Goal: Find specific page/section: Find specific page/section

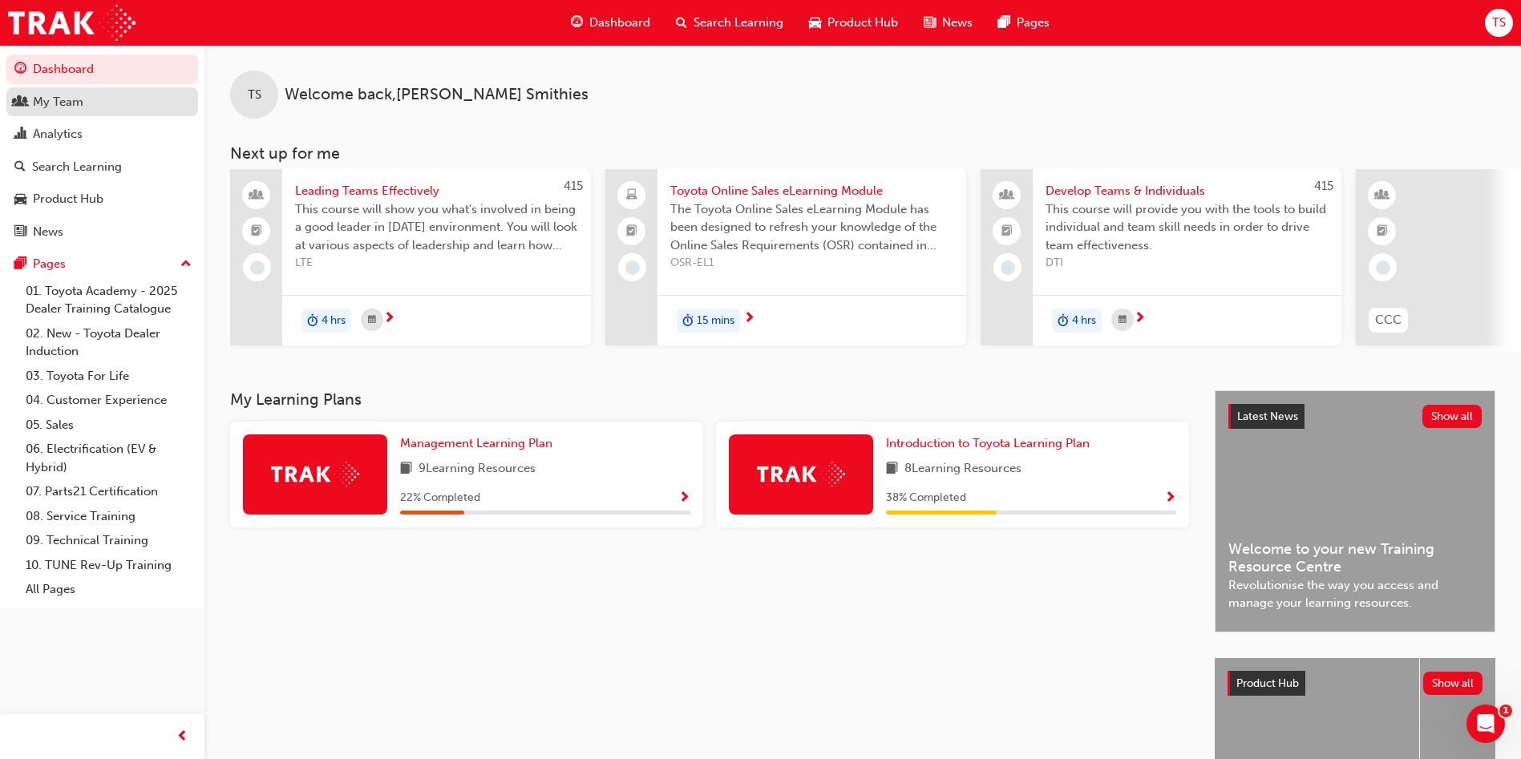
click at [30, 110] on div "My Team" at bounding box center [102, 102] width 176 height 20
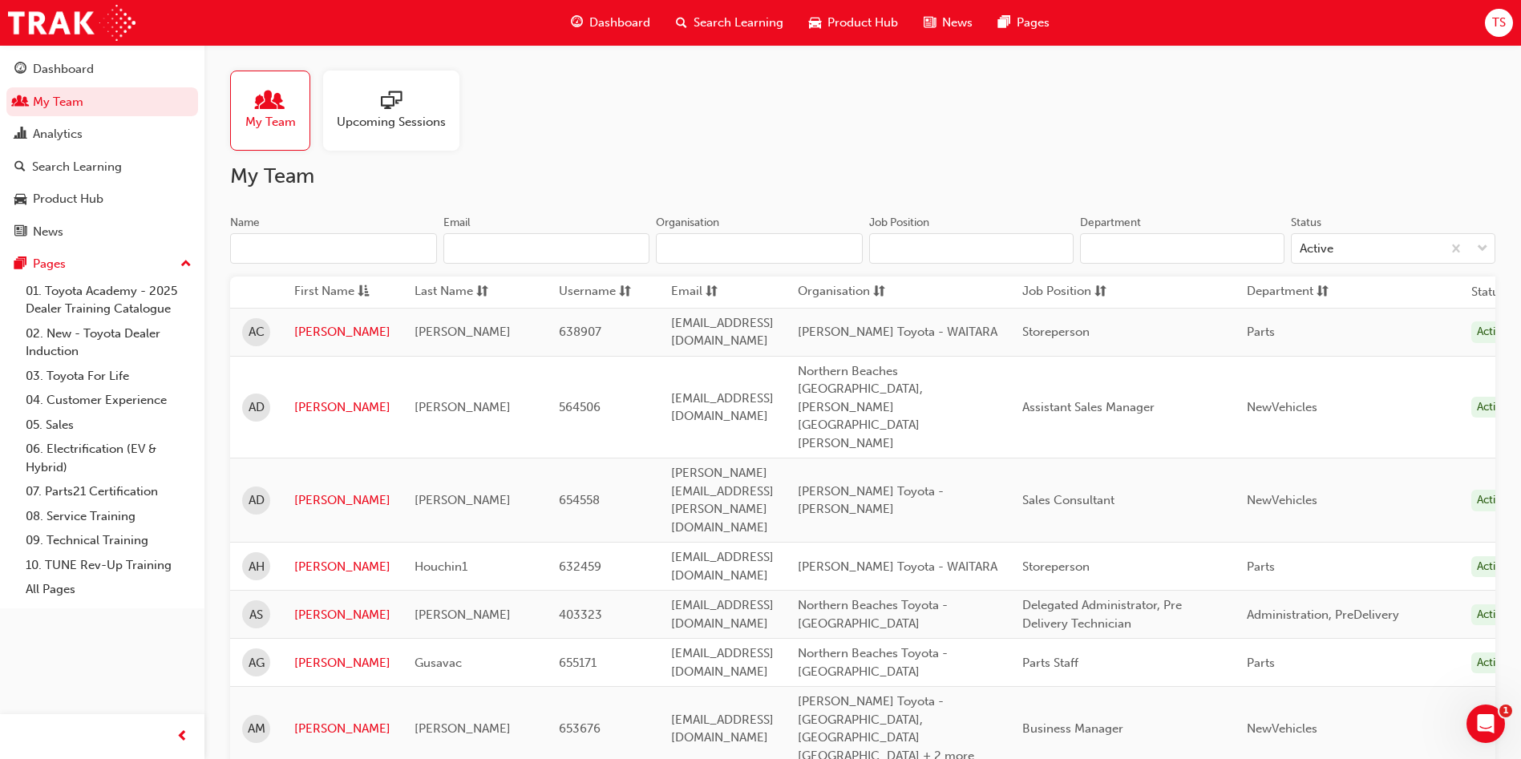
click at [358, 249] on input "Name" at bounding box center [333, 248] width 207 height 30
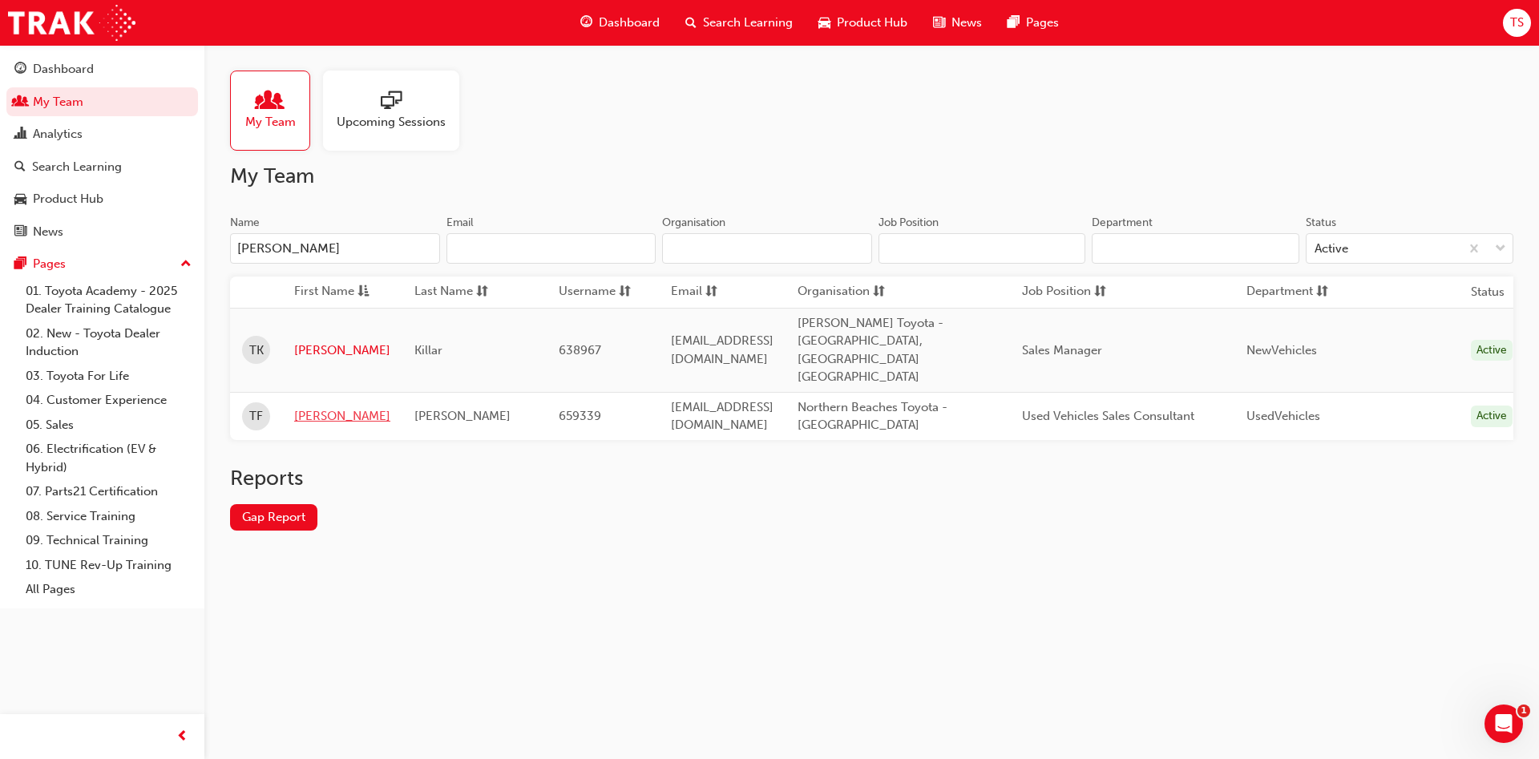
type input "[PERSON_NAME]"
click at [336, 407] on link "[PERSON_NAME]" at bounding box center [342, 416] width 96 height 18
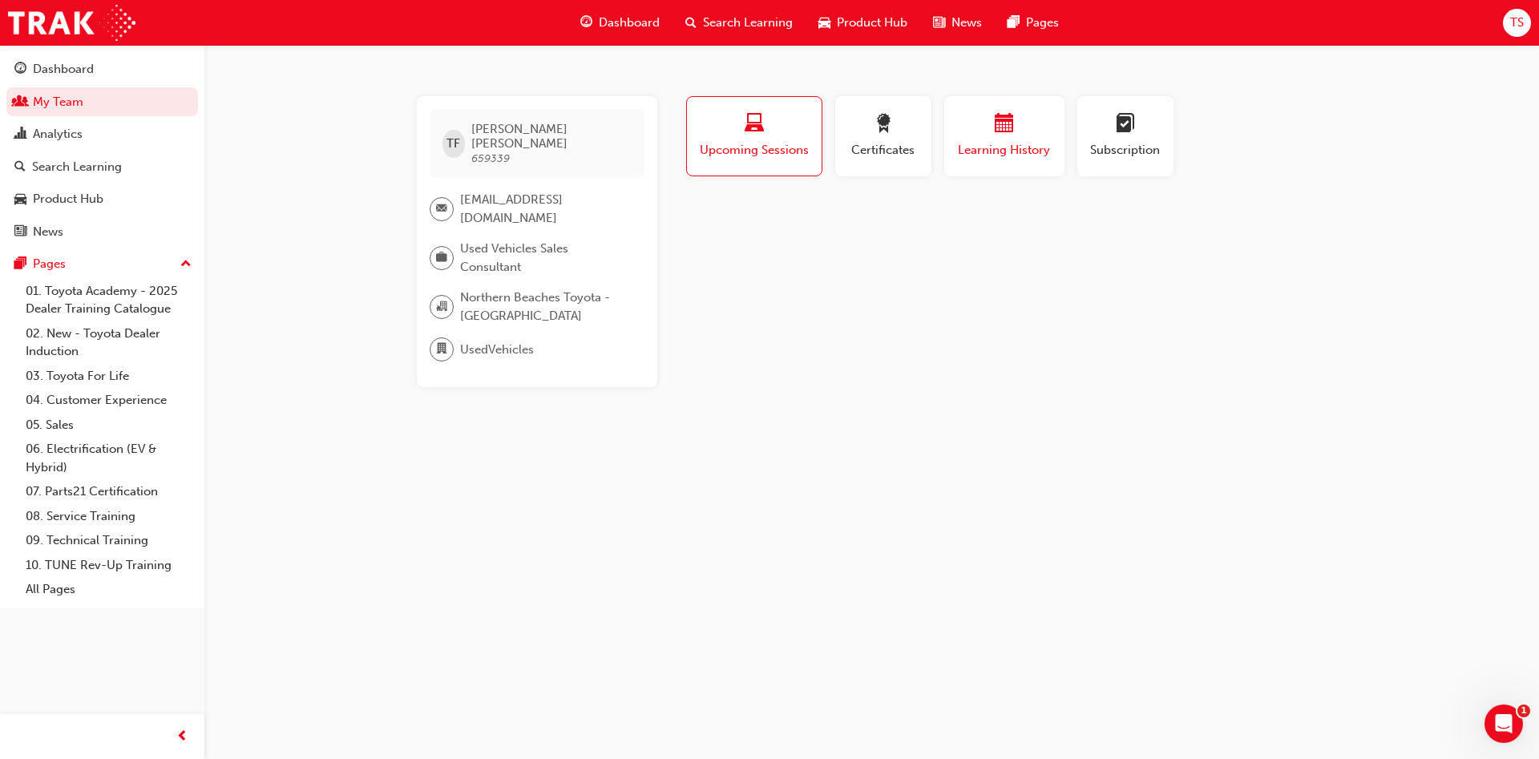
click at [1052, 120] on div "button" at bounding box center [1004, 126] width 96 height 25
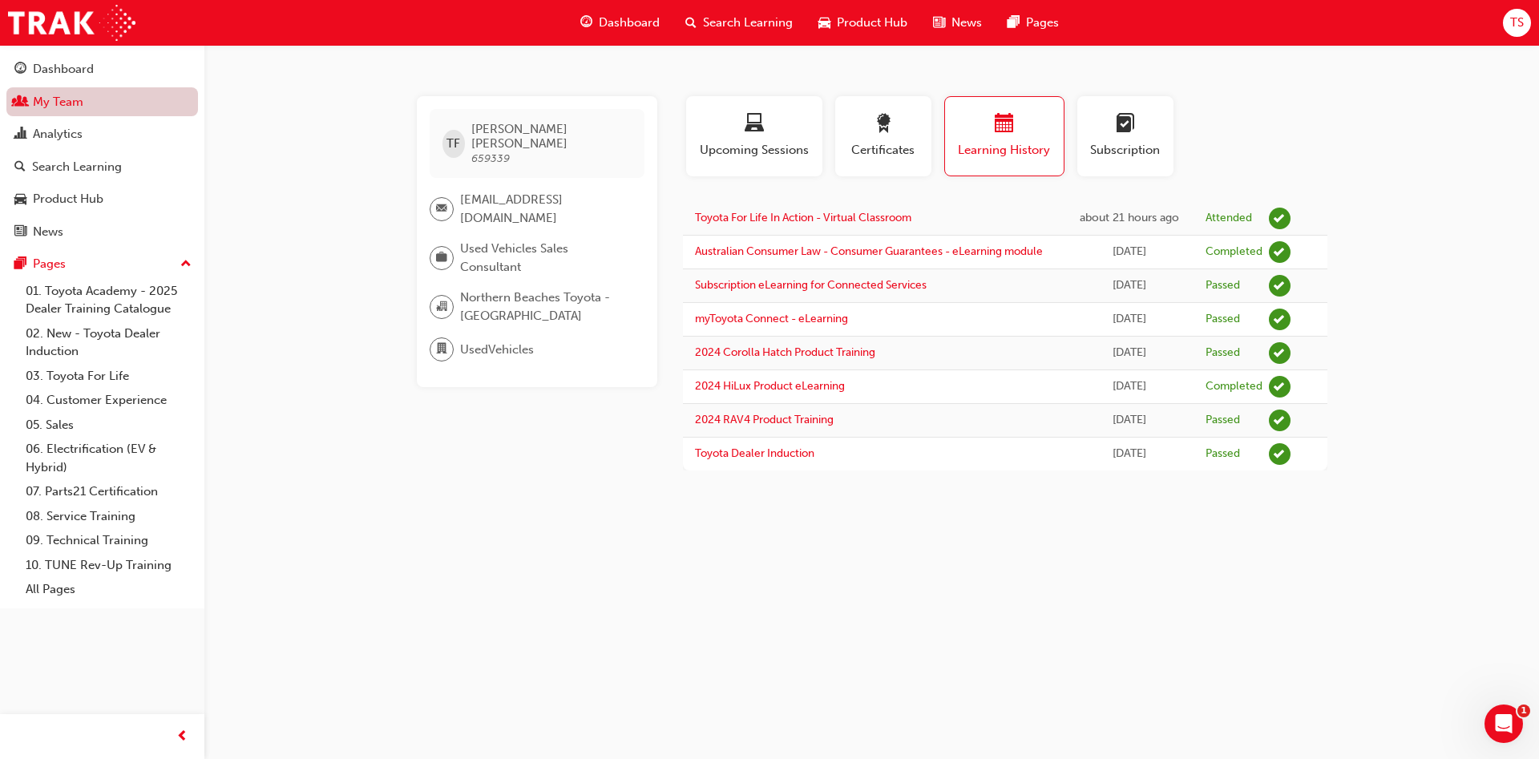
click at [95, 110] on link "My Team" at bounding box center [102, 102] width 192 height 30
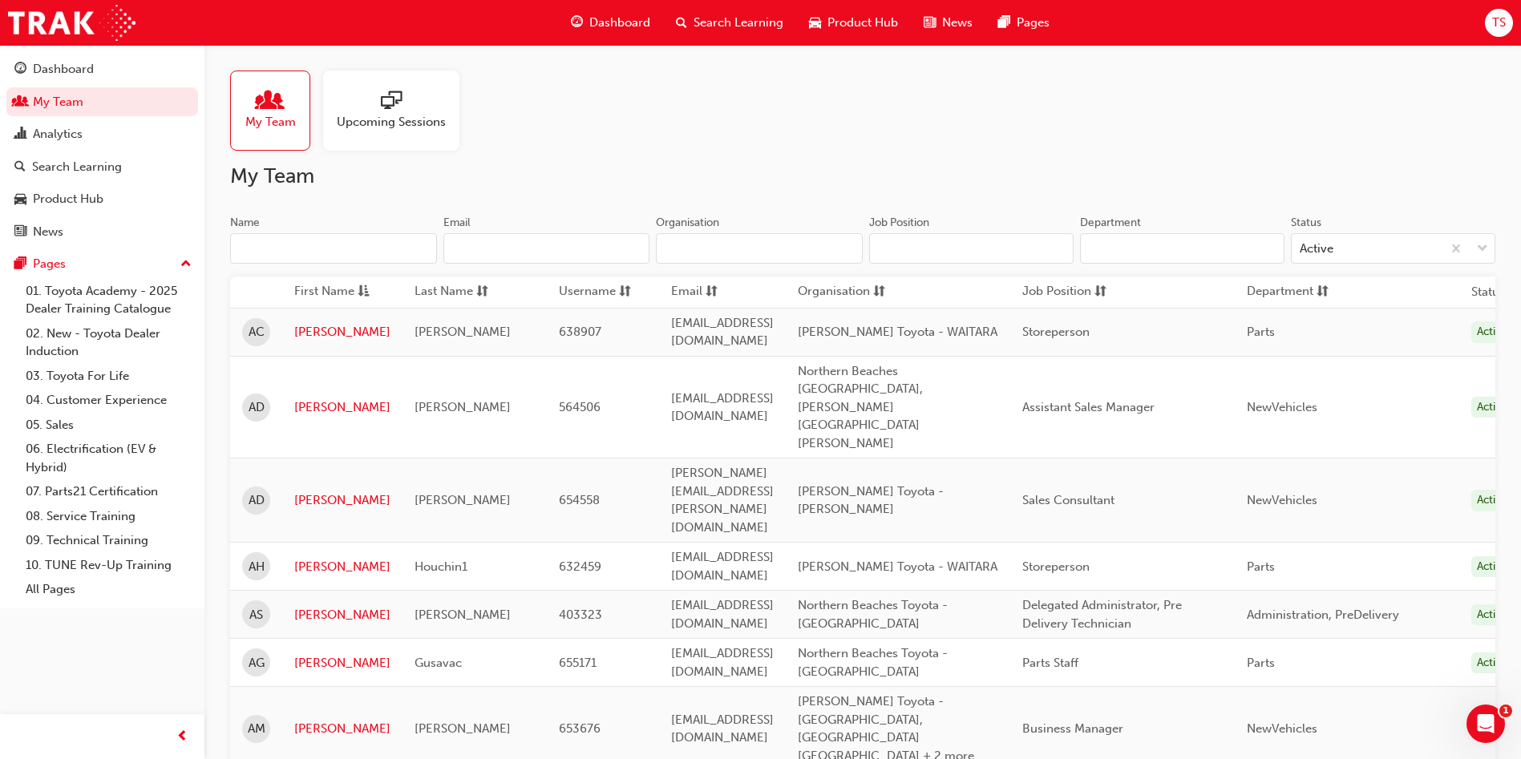
click at [345, 244] on input "Name" at bounding box center [333, 248] width 207 height 30
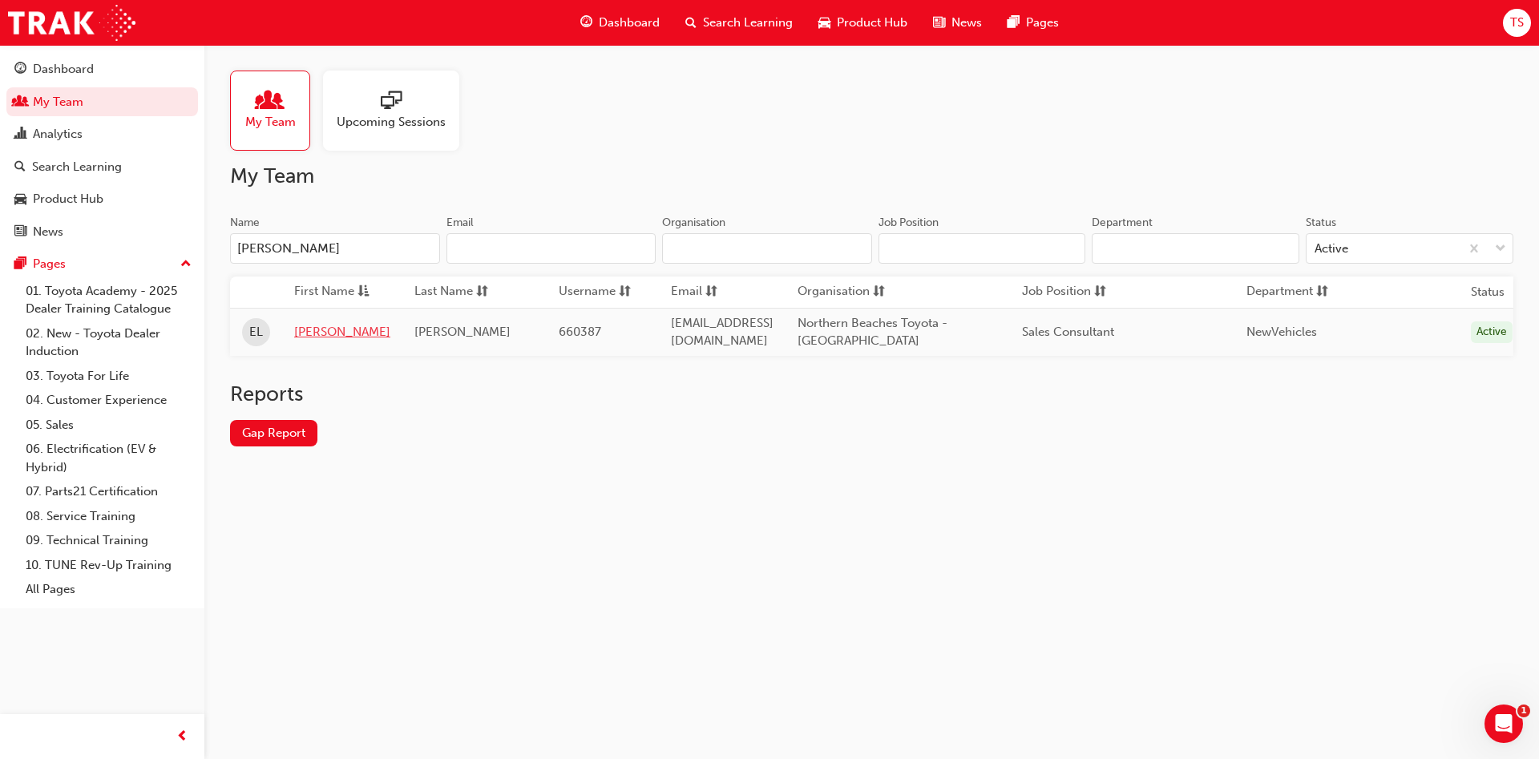
type input "[PERSON_NAME]"
click at [301, 330] on link "[PERSON_NAME]" at bounding box center [342, 332] width 96 height 18
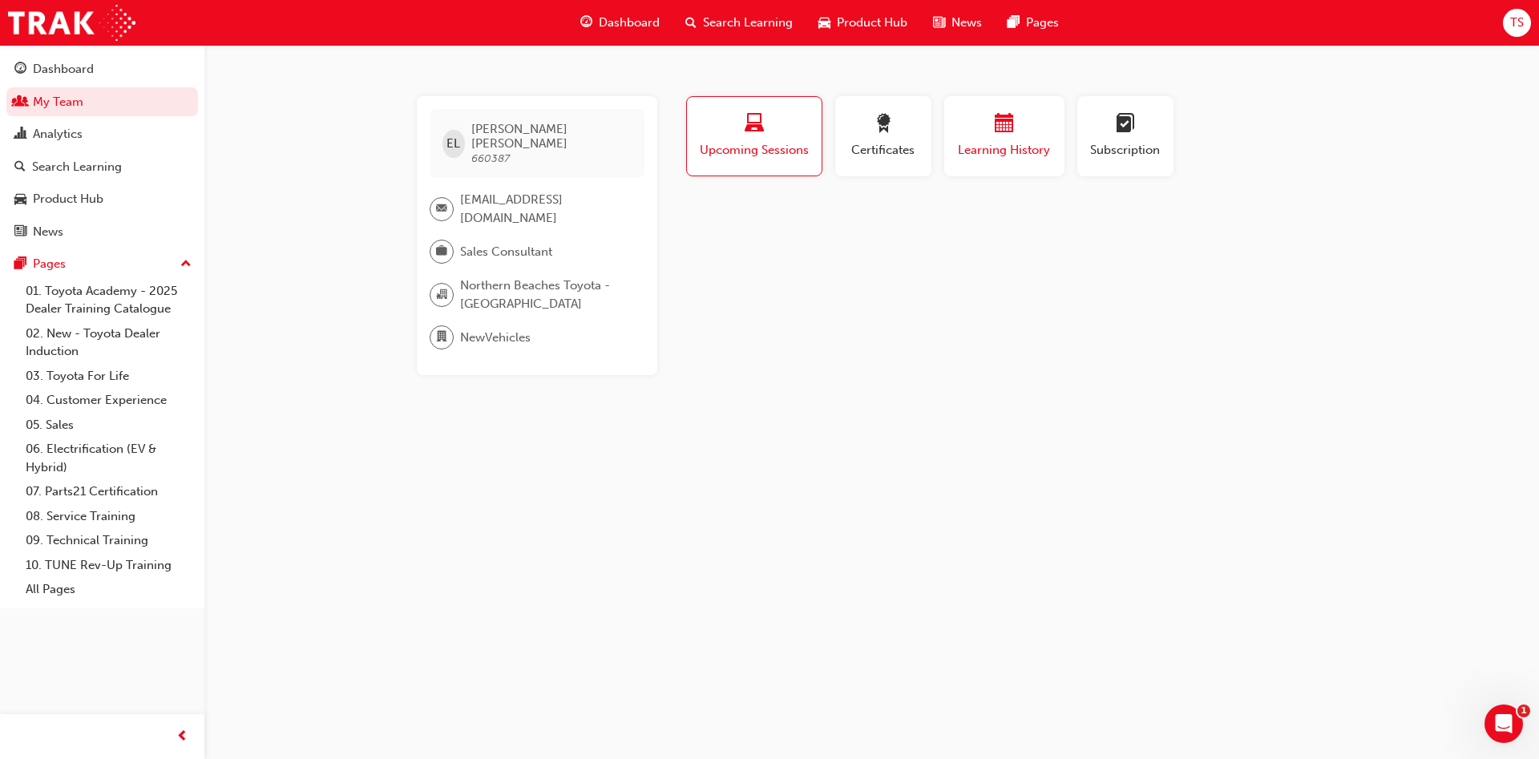
click at [971, 152] on span "Learning History" at bounding box center [1004, 150] width 96 height 18
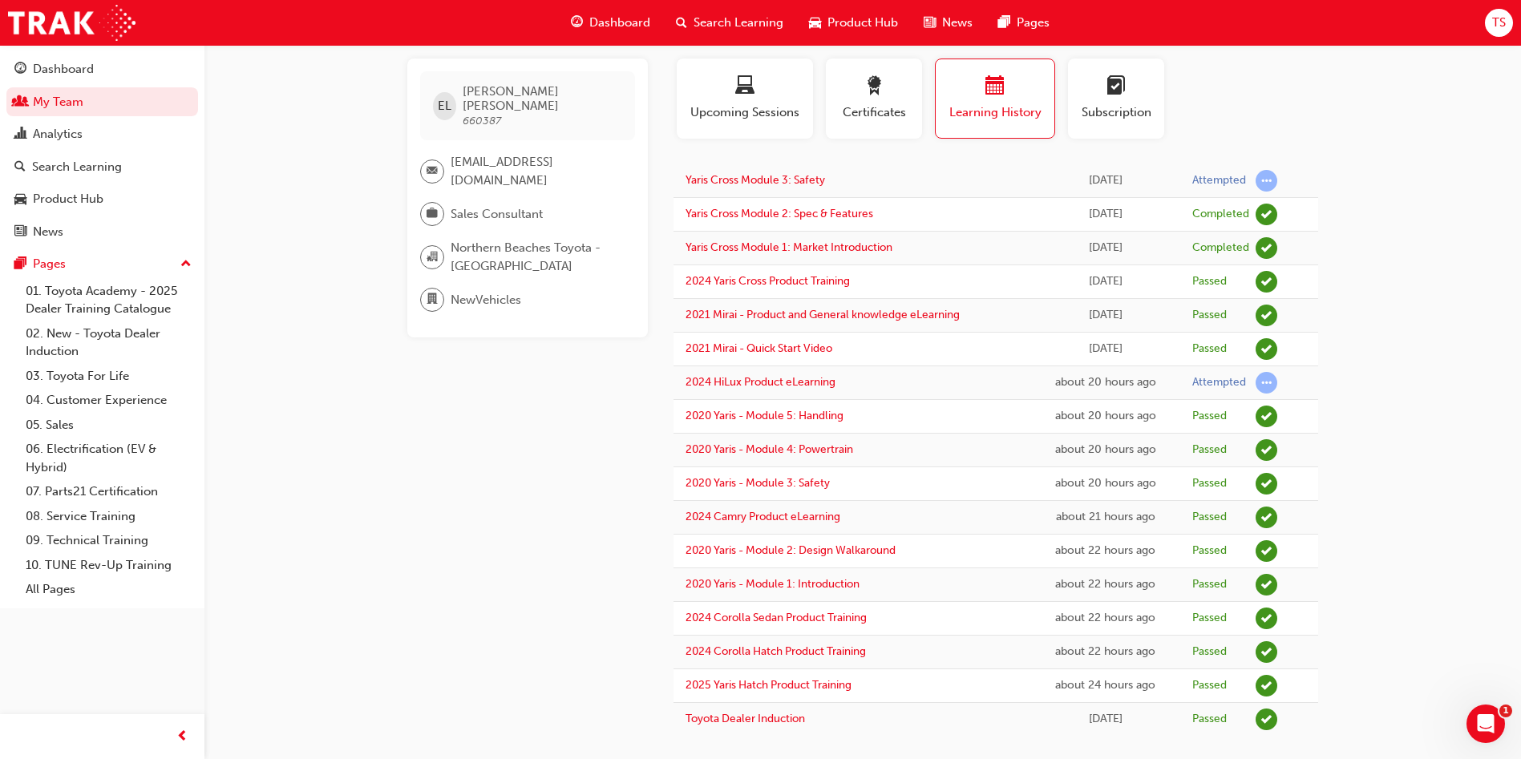
scroll to position [55, 0]
